Goal: Task Accomplishment & Management: Manage account settings

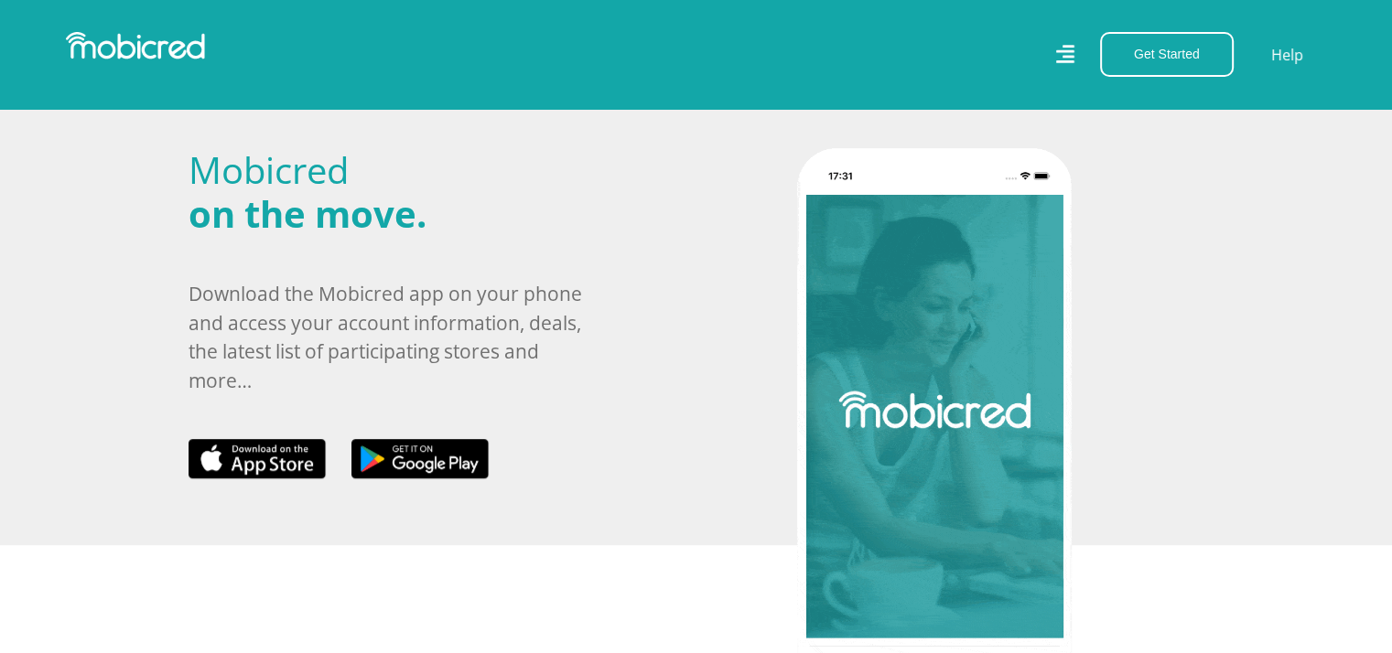
scroll to position [732, 0]
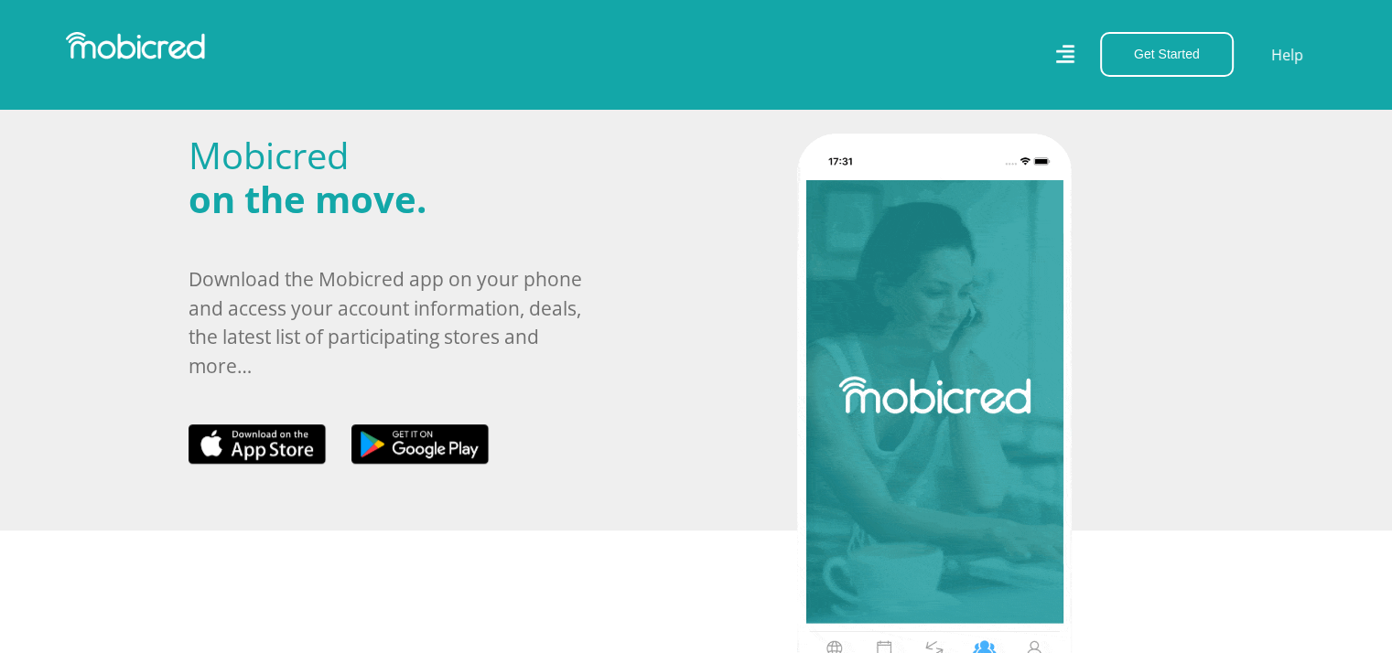
click at [718, 37] on div "Get Started Open an Account Account Holder Login Help" at bounding box center [1018, 54] width 644 height 45
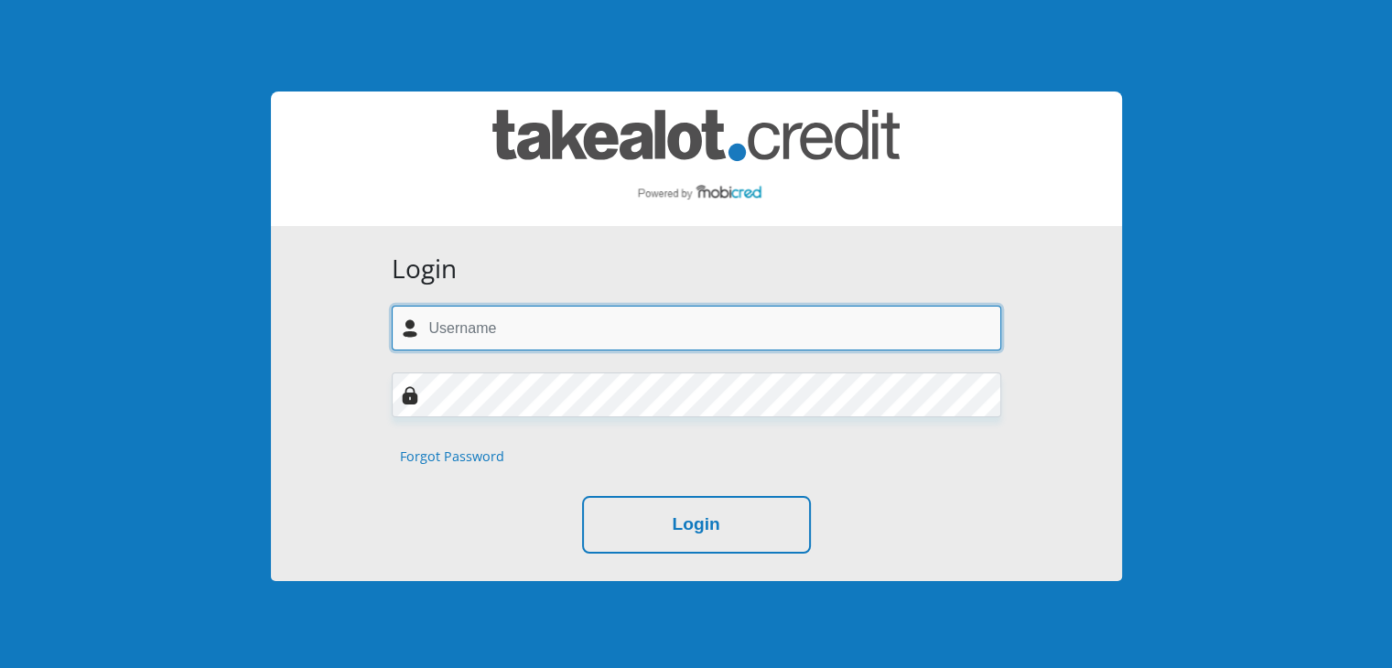
click at [477, 329] on input "text" at bounding box center [696, 328] width 609 height 45
type input "amanda.ncedani@yahoo.com"
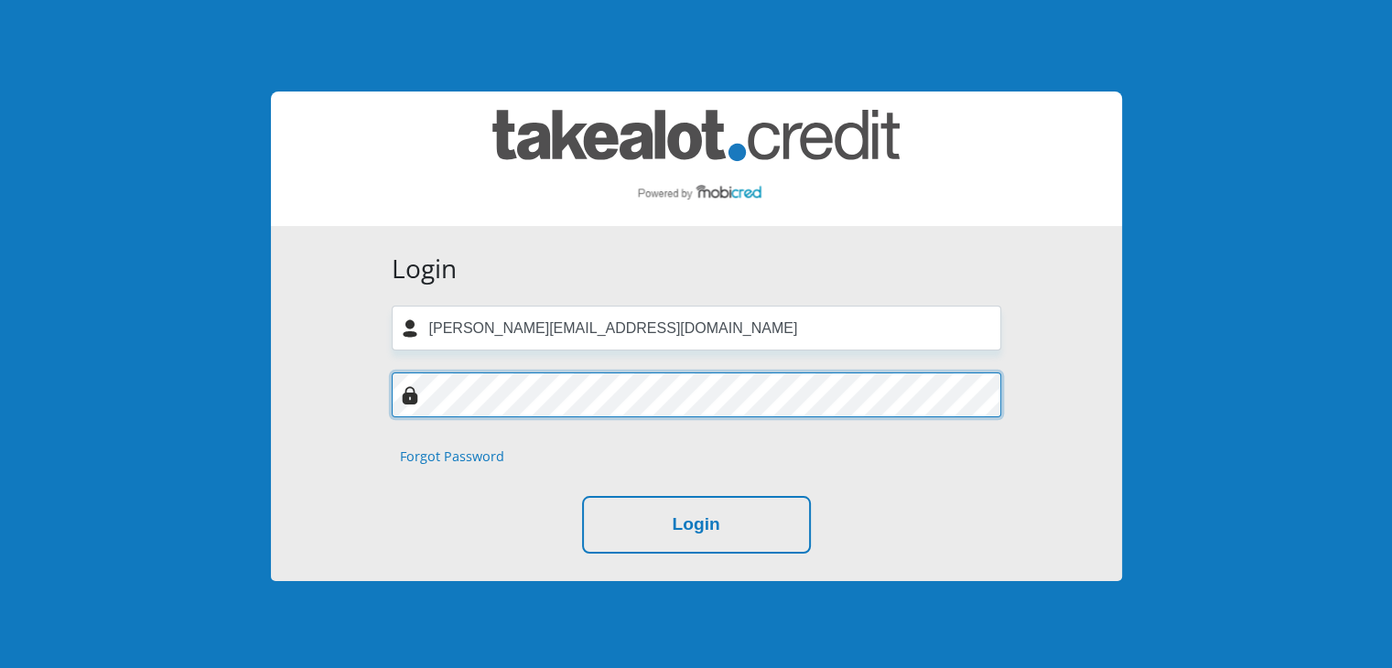
click at [582, 496] on button "Login" at bounding box center [696, 525] width 229 height 58
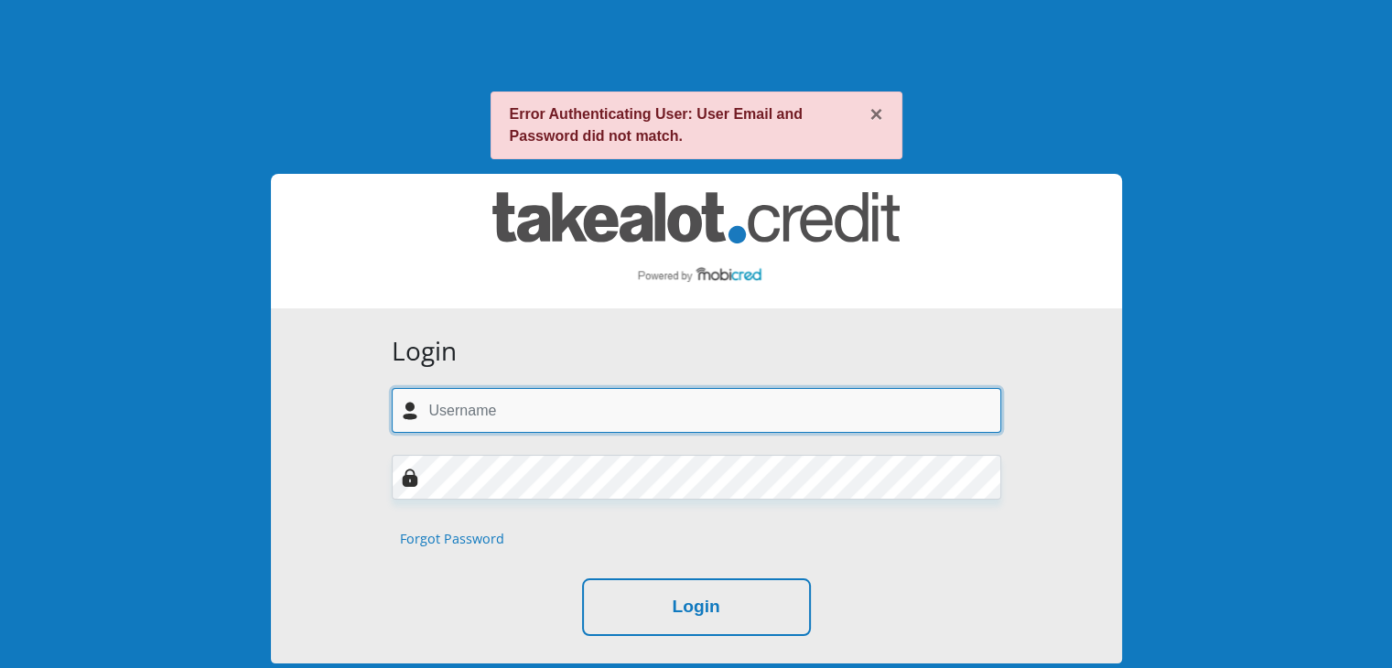
drag, startPoint x: 0, startPoint y: 0, endPoint x: 463, endPoint y: 396, distance: 609.3
click at [463, 396] on input "text" at bounding box center [696, 410] width 609 height 45
type input "Amanda.ncedani@yahoo.com"
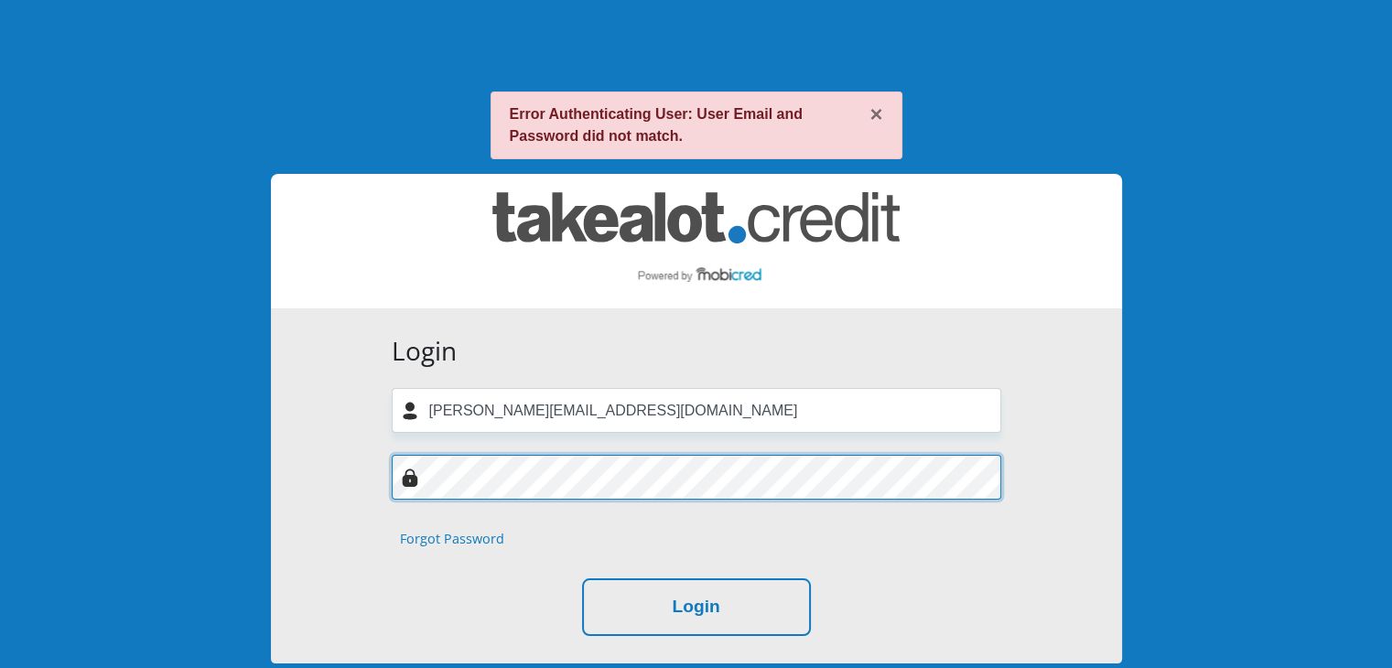
click at [582, 578] on button "Login" at bounding box center [696, 607] width 229 height 58
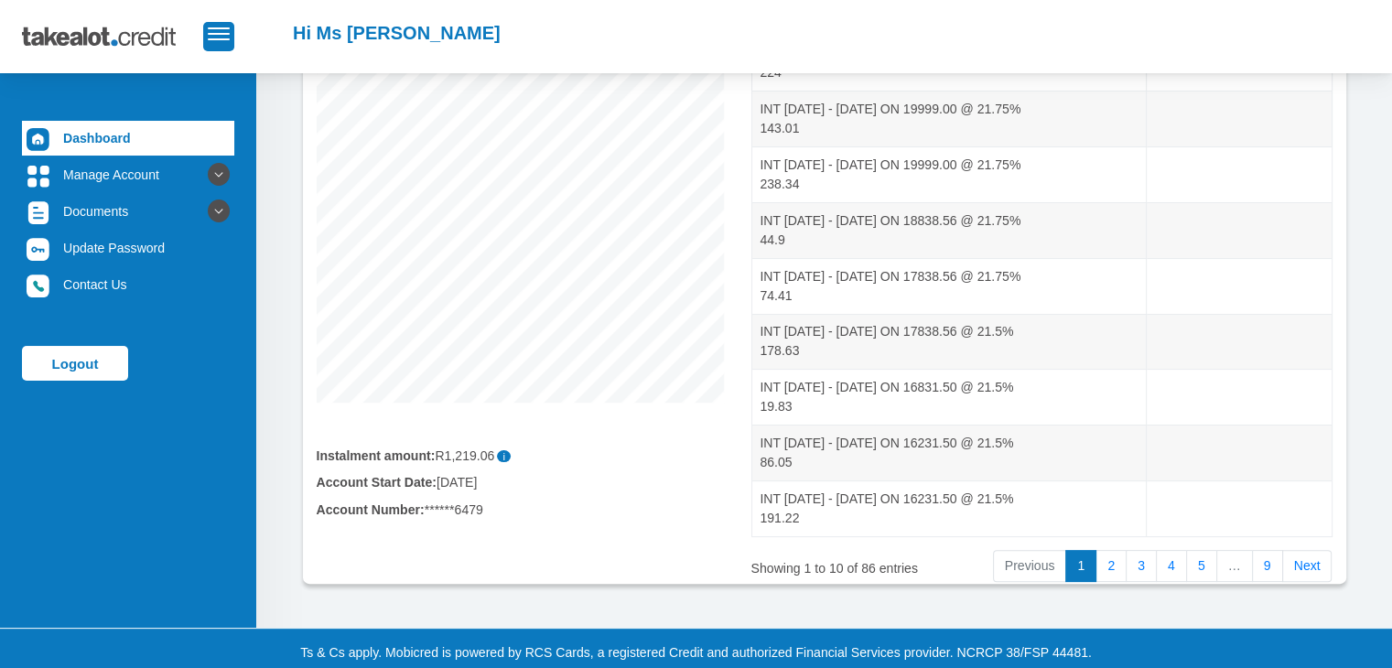
scroll to position [360, 0]
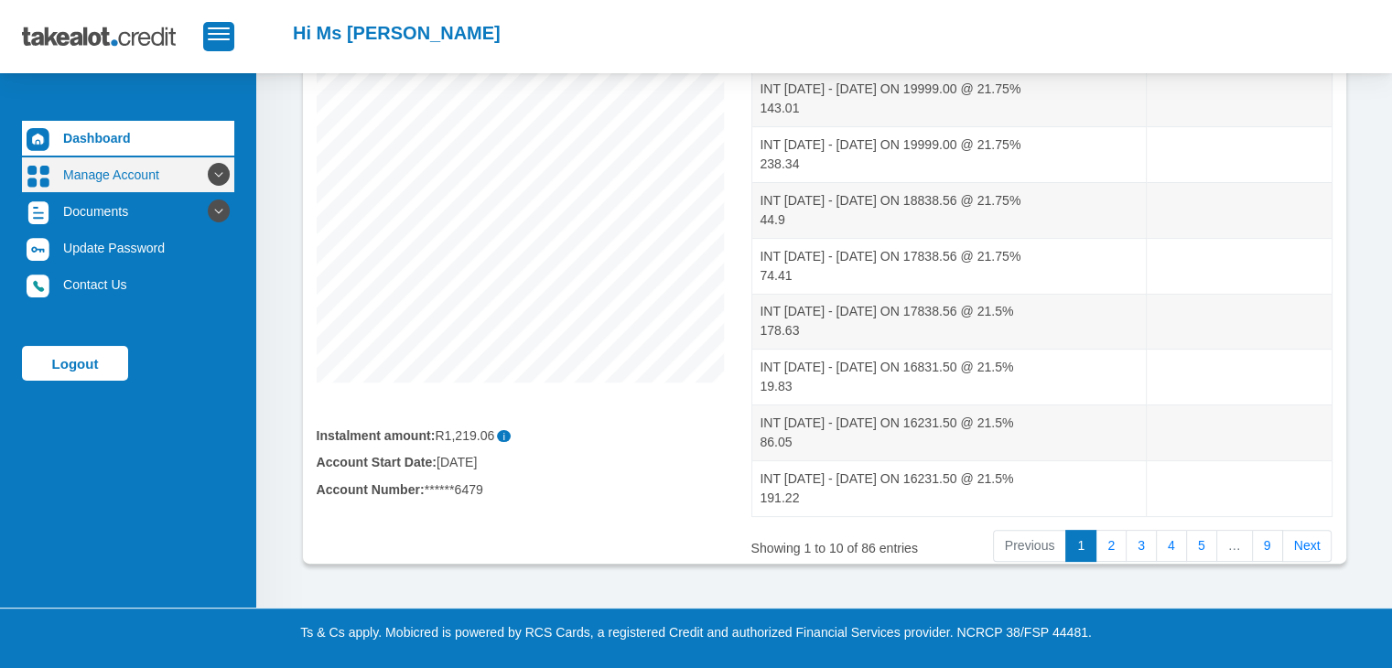
click at [148, 184] on link "Manage Account" at bounding box center [128, 174] width 212 height 35
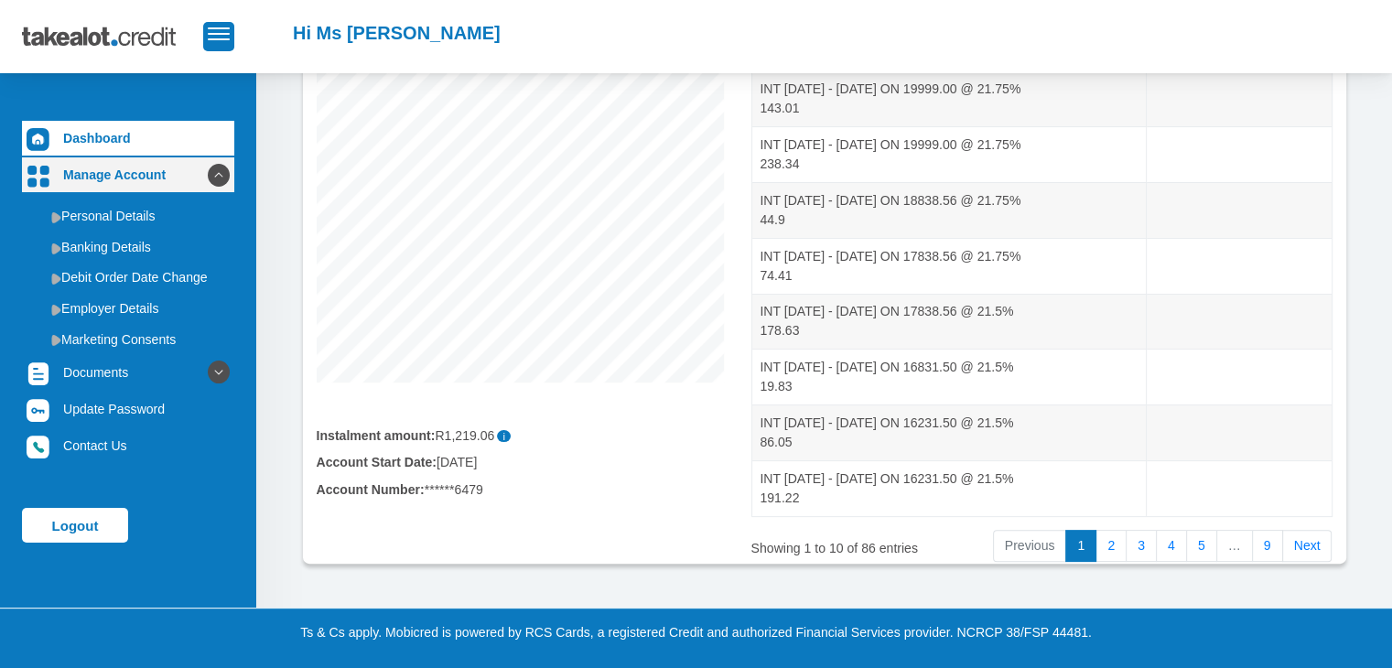
click at [147, 185] on link "Manage Account" at bounding box center [128, 174] width 212 height 35
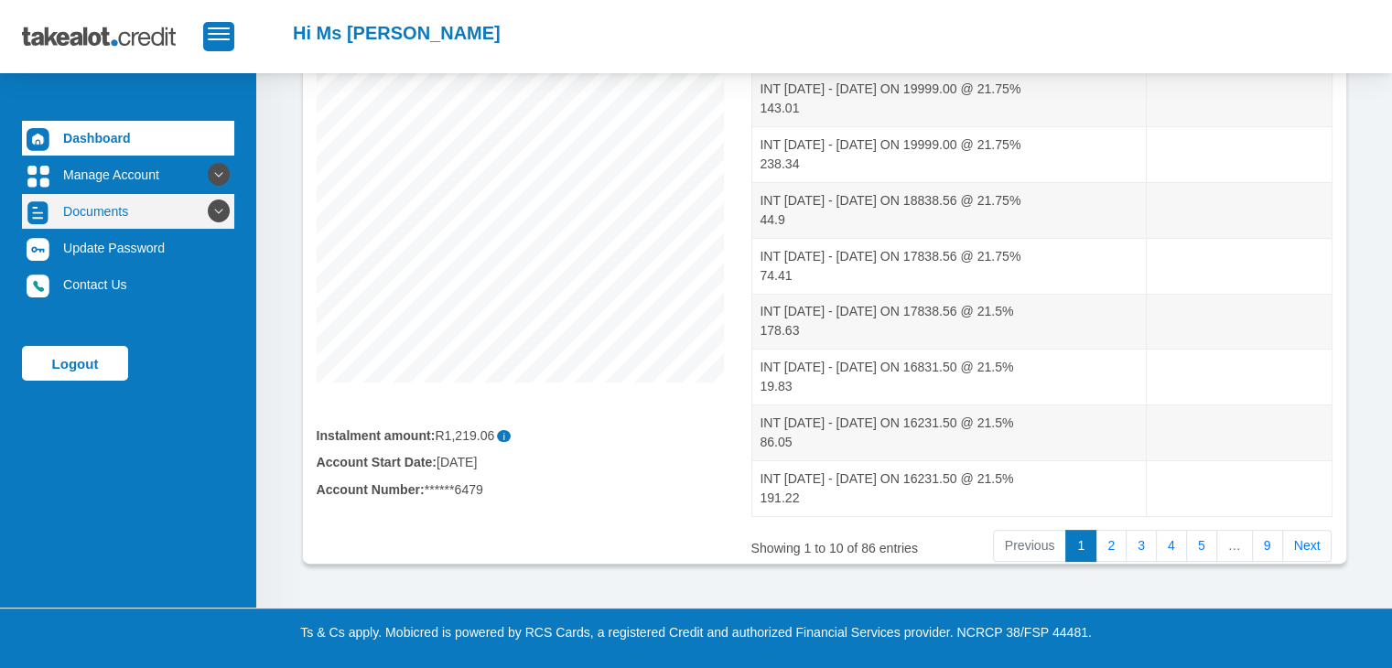
click at [124, 219] on link "Documents" at bounding box center [128, 211] width 212 height 35
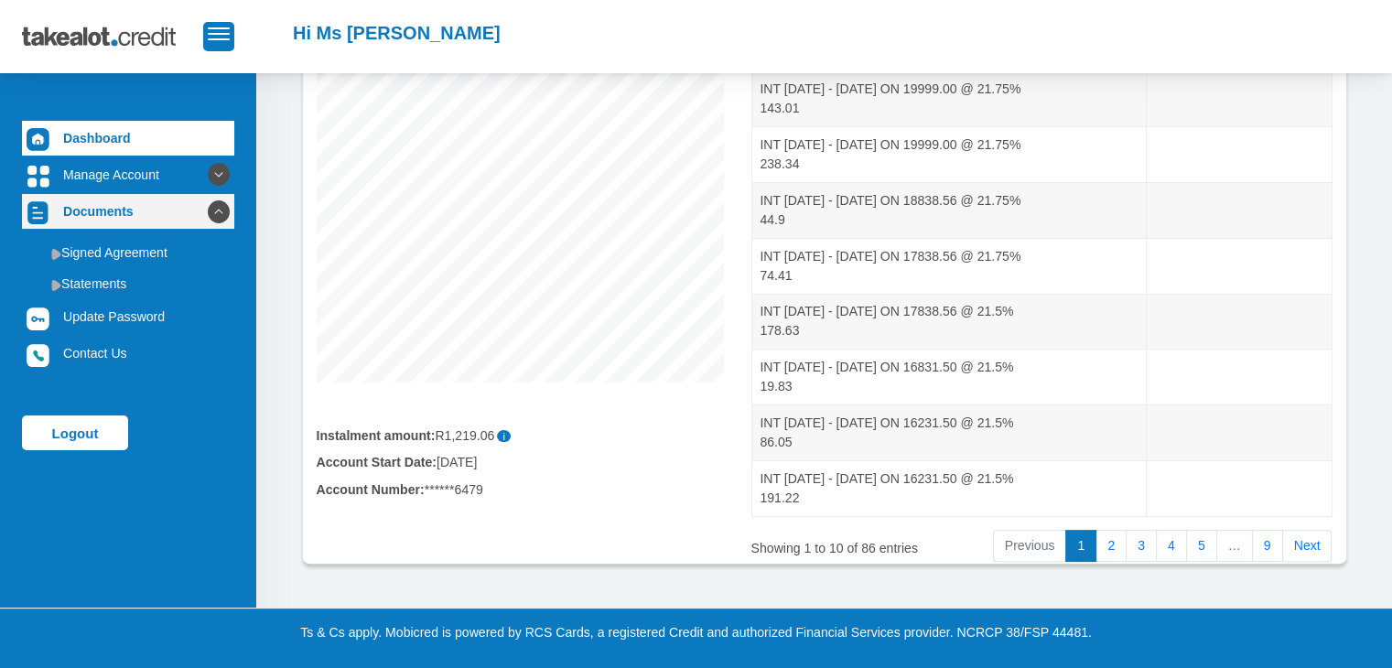
click at [124, 217] on link "Documents" at bounding box center [128, 211] width 212 height 35
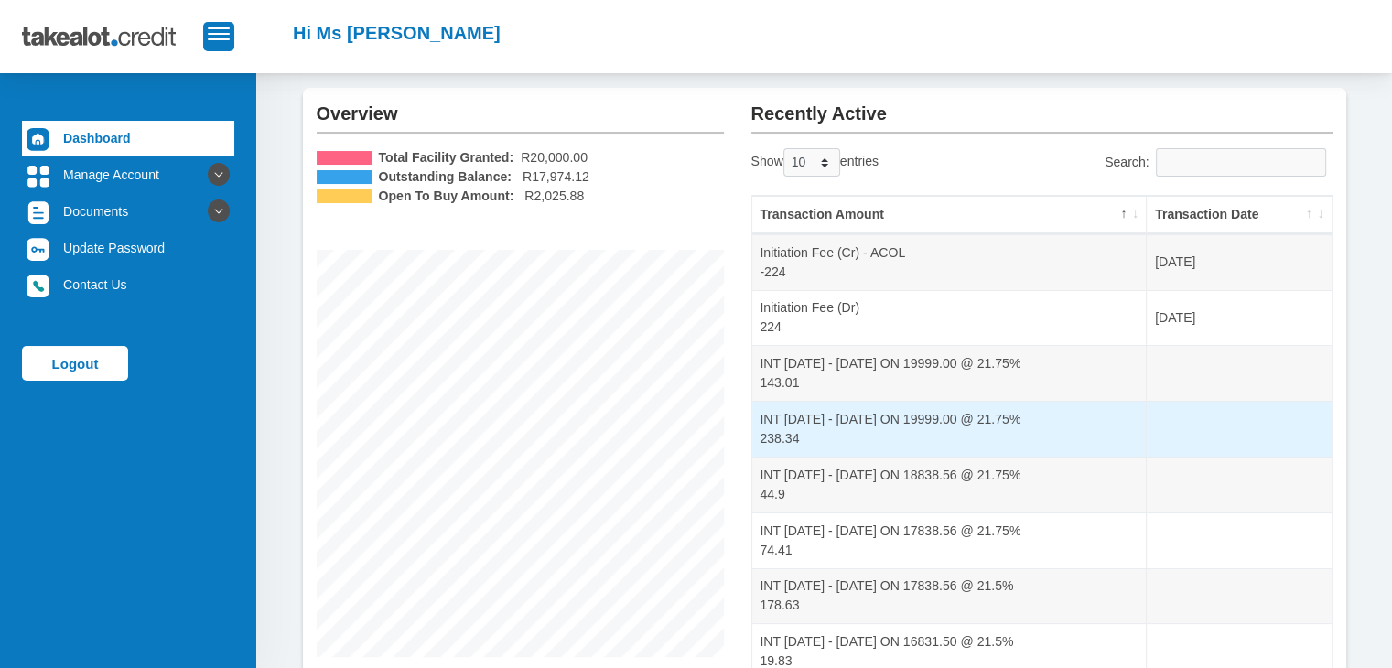
scroll to position [0, 0]
